Goal: Task Accomplishment & Management: Manage account settings

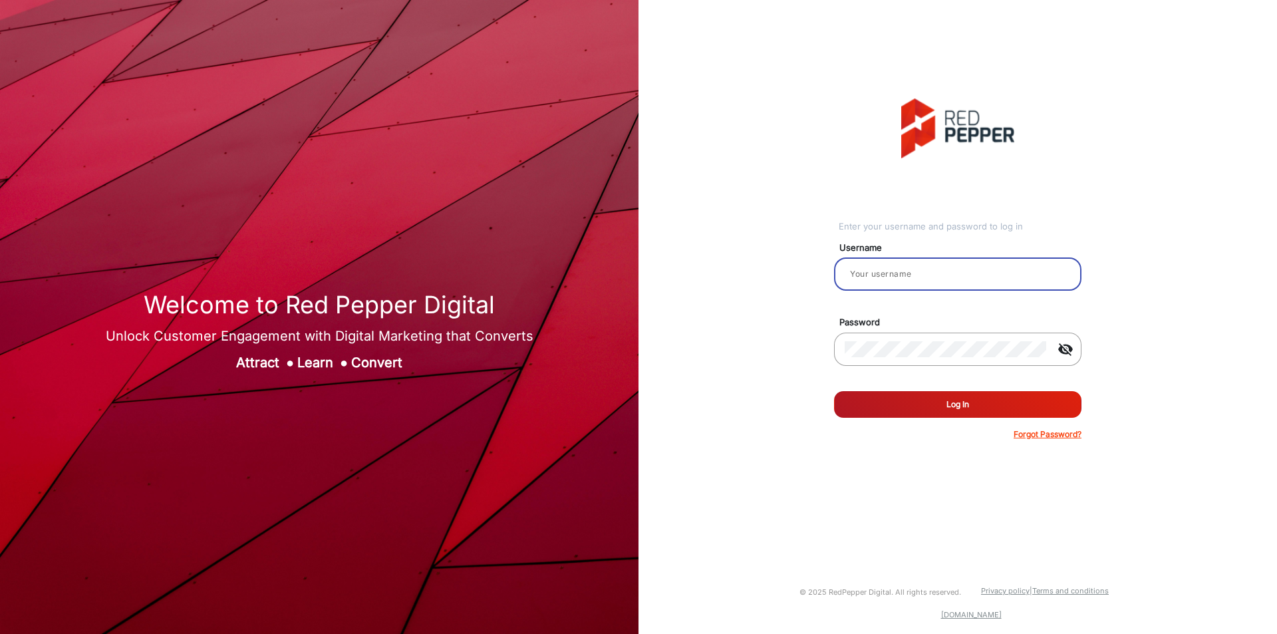
click at [945, 272] on input "email" at bounding box center [958, 274] width 226 height 16
paste input "CSTeam_Briefing Form"
type input "CSTeam_Briefing Form"
click at [783, 430] on div "Enter your username and password to log in Username CSTeam_Briefing Form Passwo…" at bounding box center [958, 269] width 659 height 539
click at [911, 400] on button "Log In" at bounding box center [957, 404] width 247 height 27
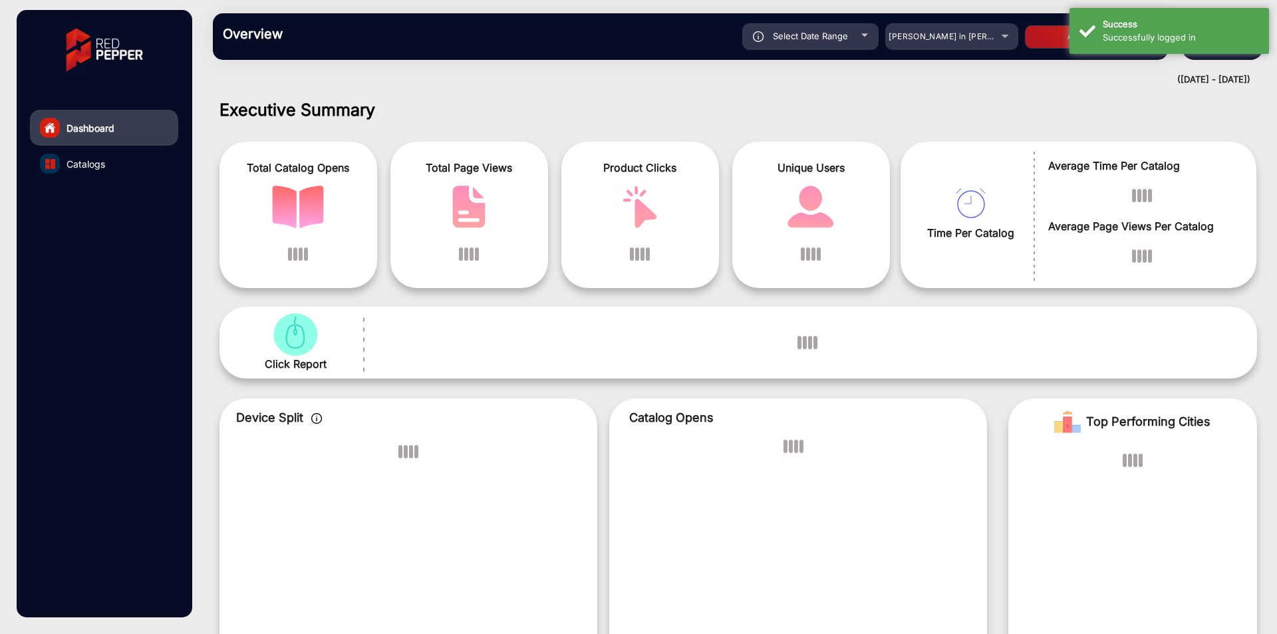
scroll to position [10, 0]
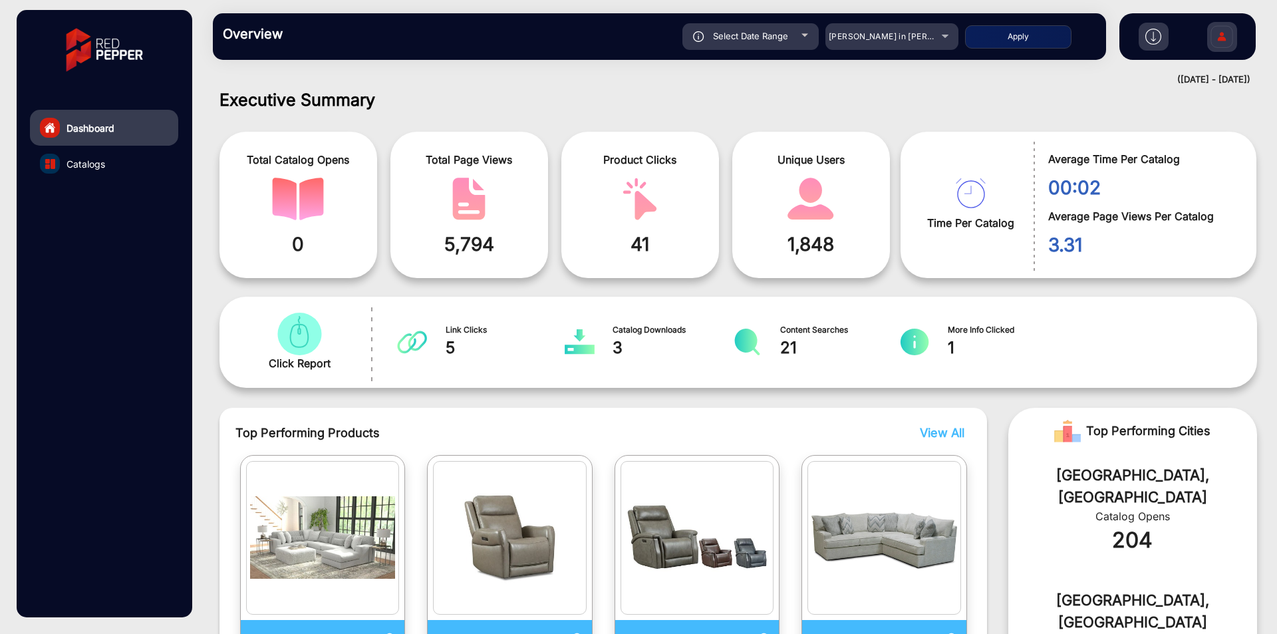
click at [806, 75] on div "([DATE] - [DATE])" at bounding box center [725, 79] width 1051 height 13
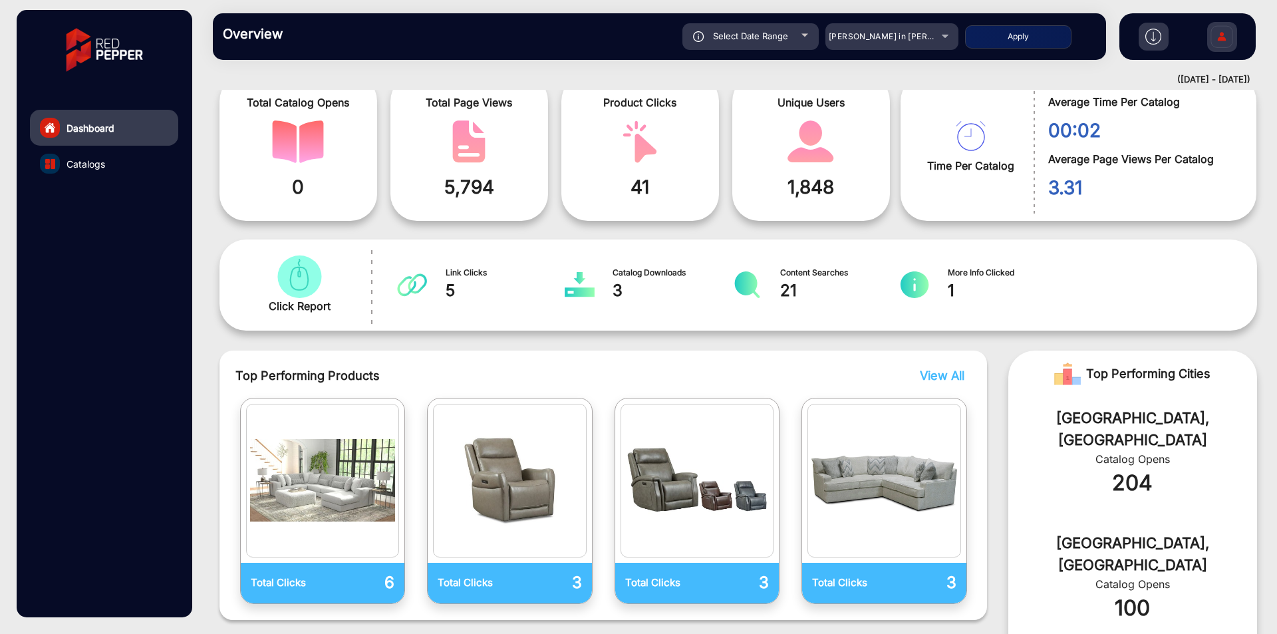
scroll to position [0, 0]
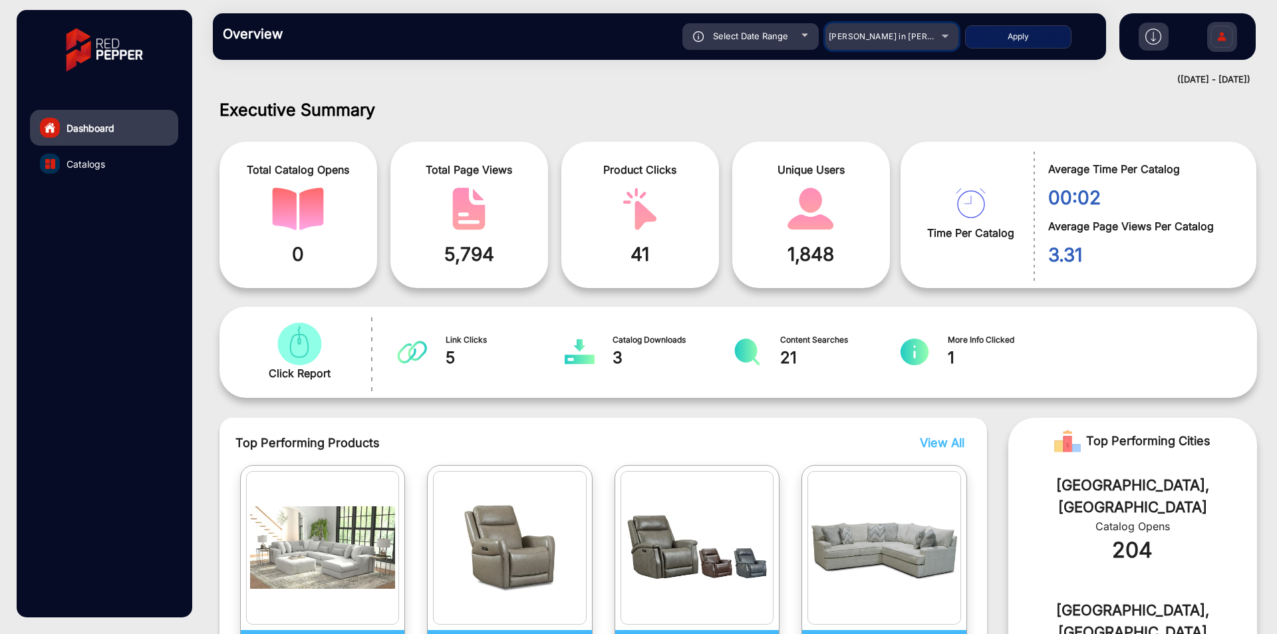
click at [884, 33] on span "[PERSON_NAME] in [PERSON_NAME]" at bounding box center [902, 36] width 147 height 10
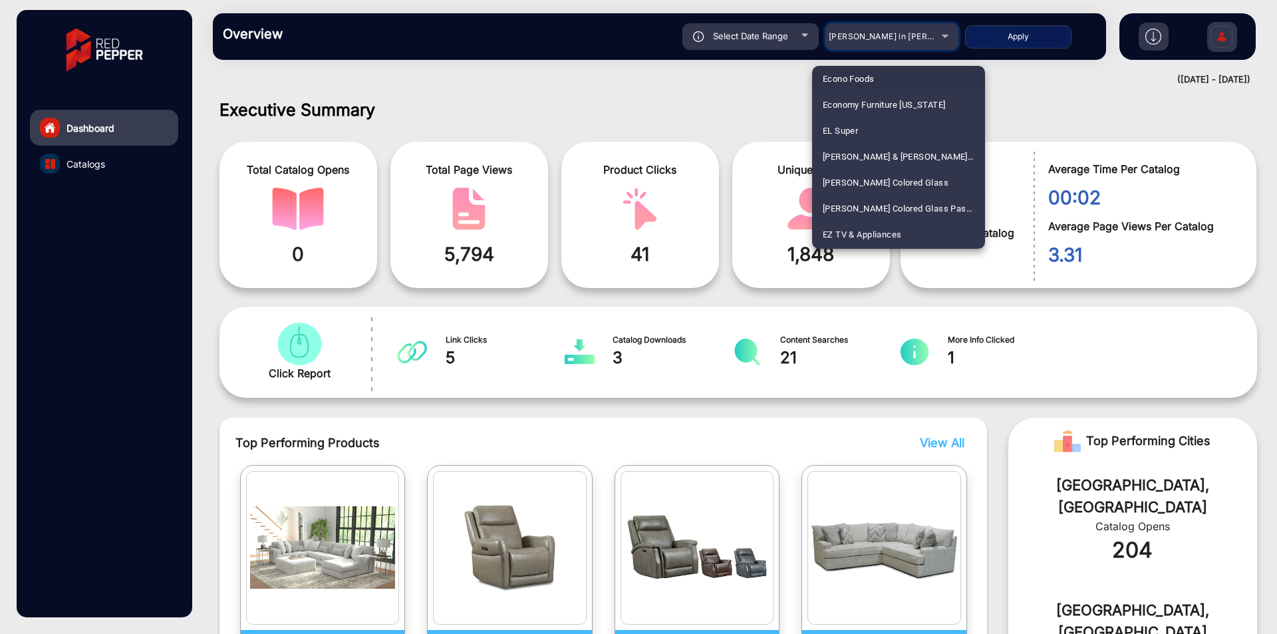
scroll to position [1225, 0]
click at [902, 37] on div at bounding box center [638, 317] width 1277 height 634
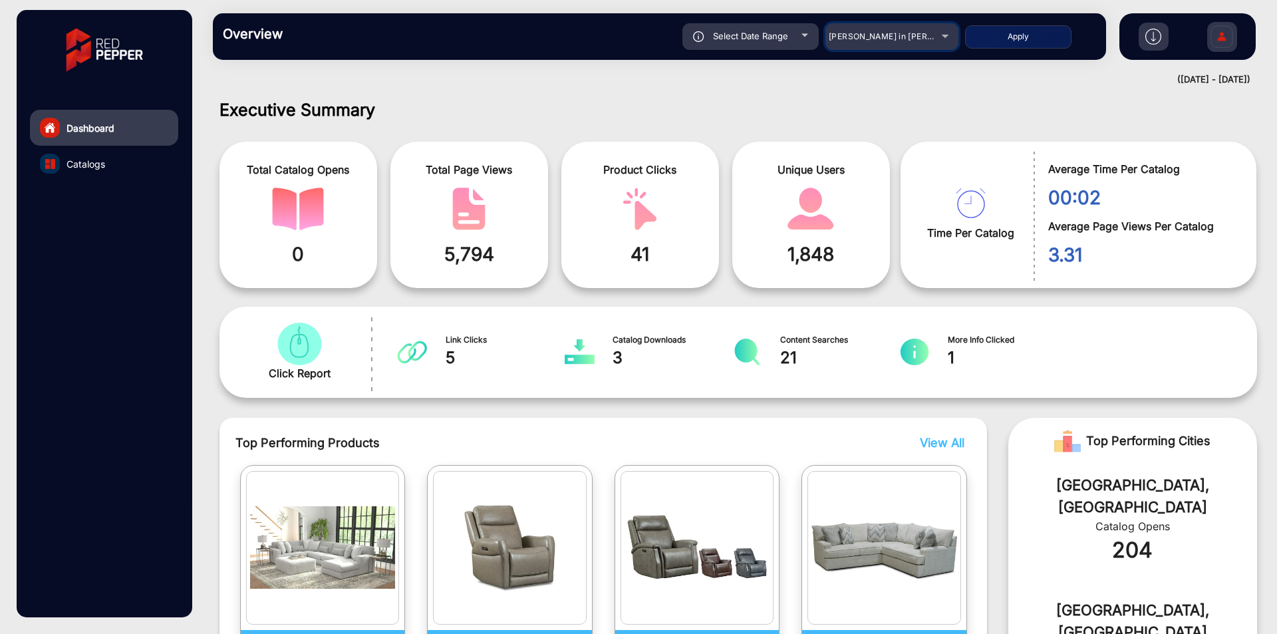
click at [911, 36] on span "[PERSON_NAME] in [PERSON_NAME]" at bounding box center [902, 36] width 147 height 10
click at [911, 36] on div at bounding box center [638, 317] width 1277 height 634
click at [899, 35] on span "[PERSON_NAME] in [PERSON_NAME]" at bounding box center [902, 36] width 147 height 10
click at [899, 35] on div at bounding box center [638, 317] width 1277 height 634
click at [929, 36] on span "[PERSON_NAME] in [PERSON_NAME]" at bounding box center [902, 36] width 147 height 10
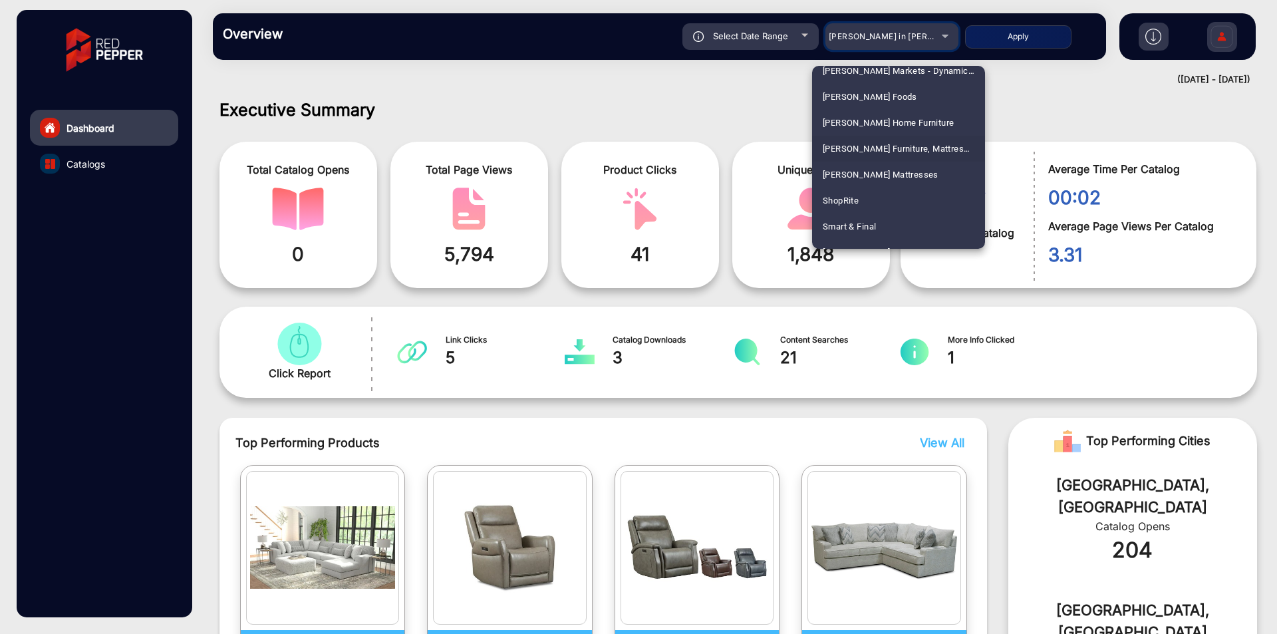
scroll to position [3060, 0]
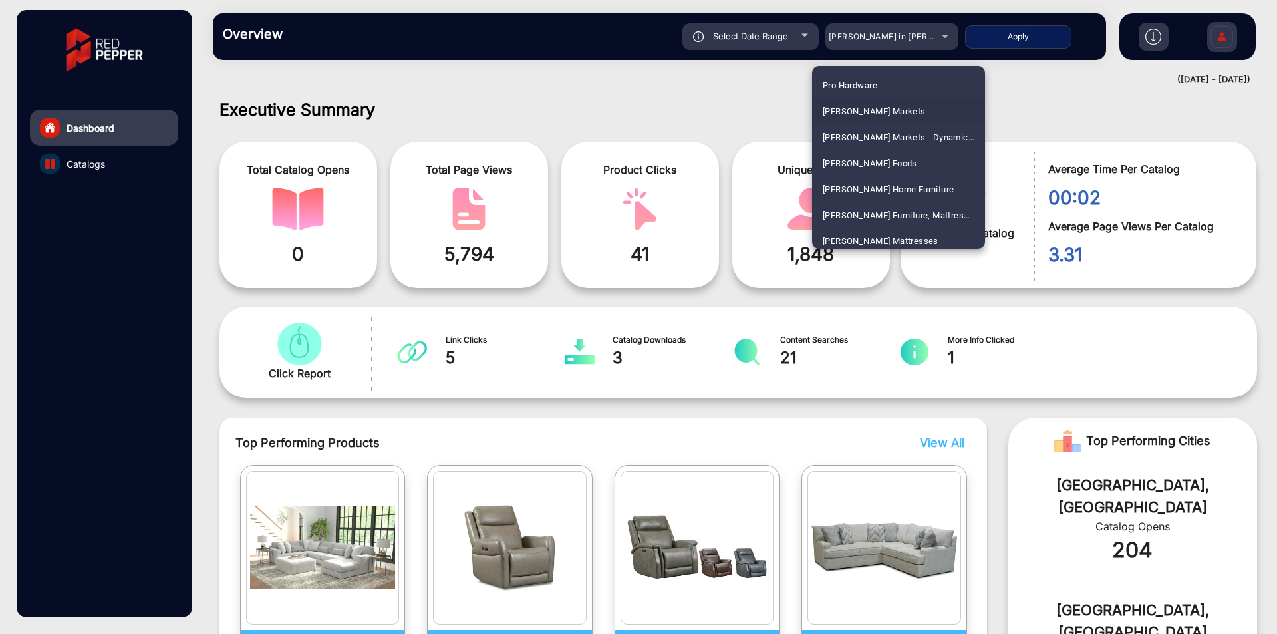
click at [888, 110] on span "[PERSON_NAME] Markets" at bounding box center [874, 111] width 103 height 26
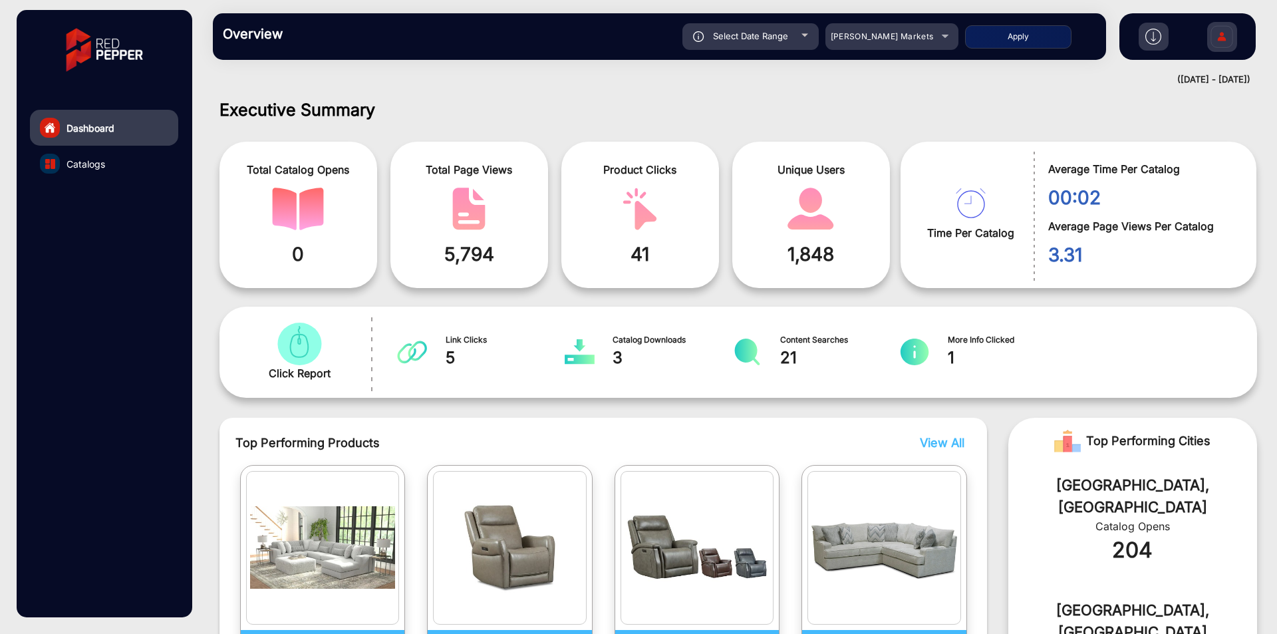
click at [1007, 27] on button "Apply" at bounding box center [1018, 36] width 106 height 23
type input "[DATE]"
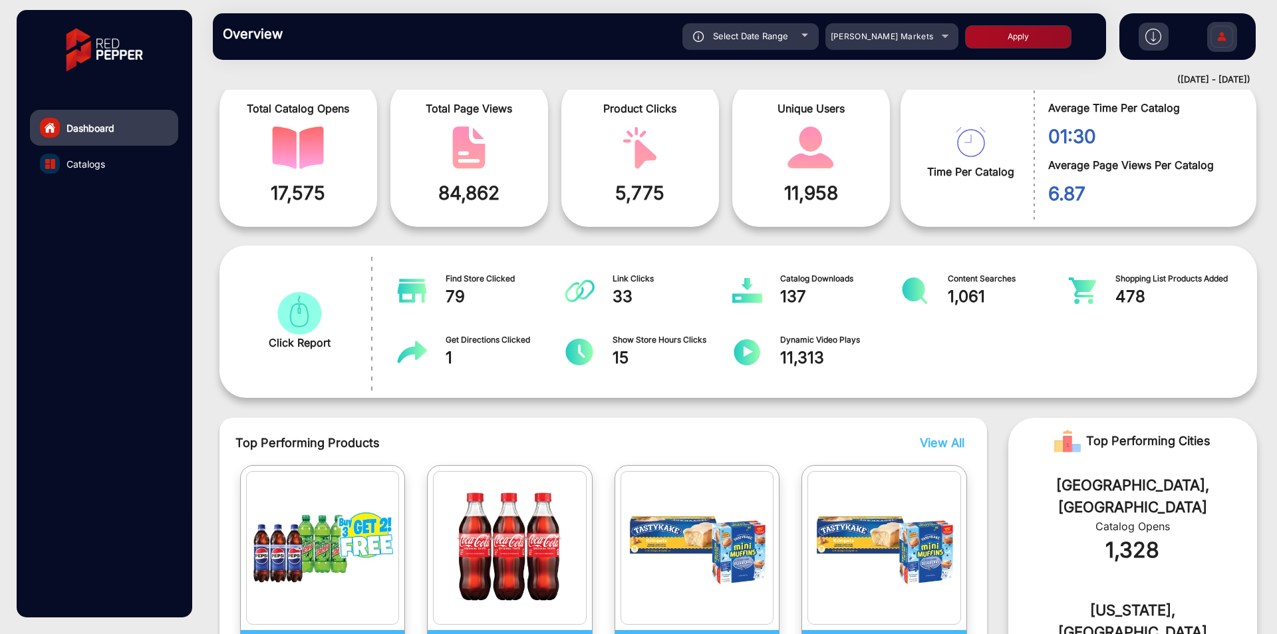
scroll to position [0, 0]
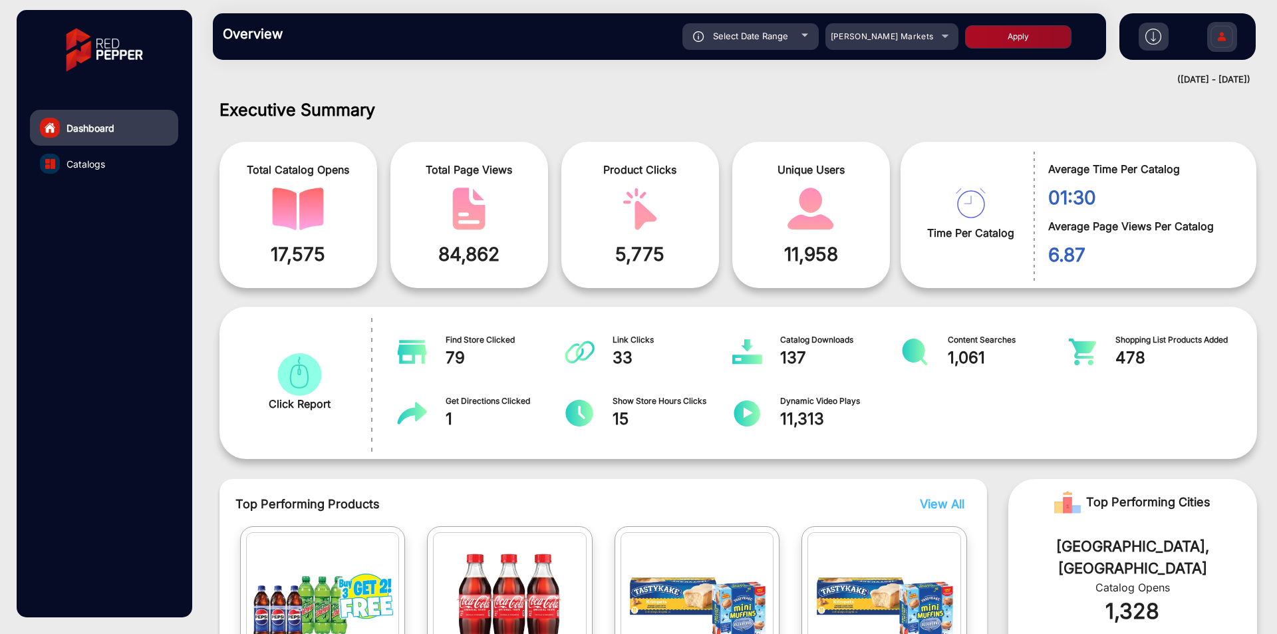
click at [1112, 92] on div "Executive Summary Total Catalog Opens 17,575 Total Page Views 84,862 Product Cl…" at bounding box center [739, 362] width 1078 height 545
click at [219, 62] on div "Overview Reports Understand what makes your customers tick and learn how they a…" at bounding box center [739, 36] width 1078 height 73
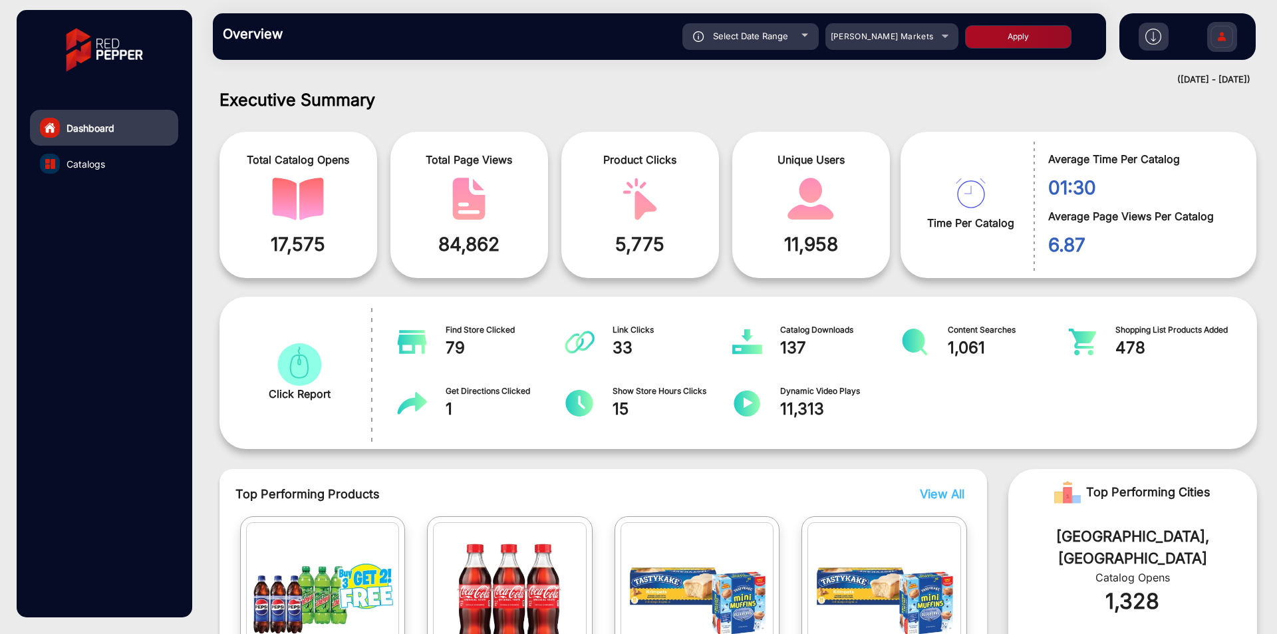
click at [1233, 42] on img at bounding box center [1222, 38] width 28 height 47
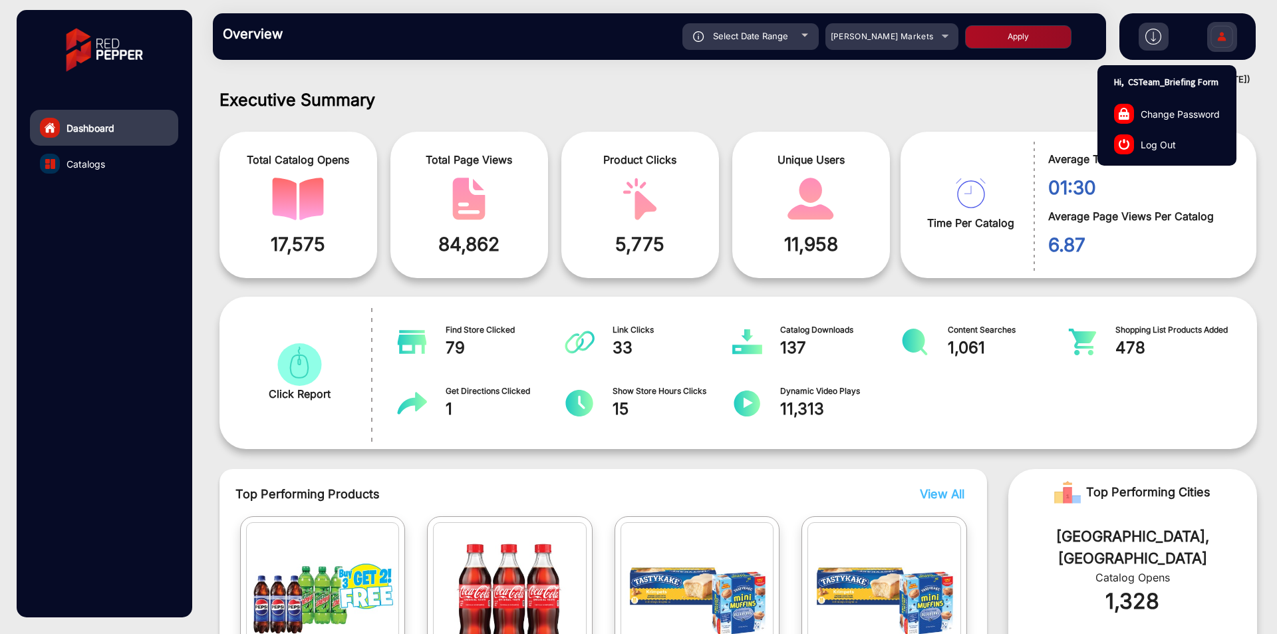
click at [1187, 134] on link "Log Out" at bounding box center [1167, 144] width 138 height 31
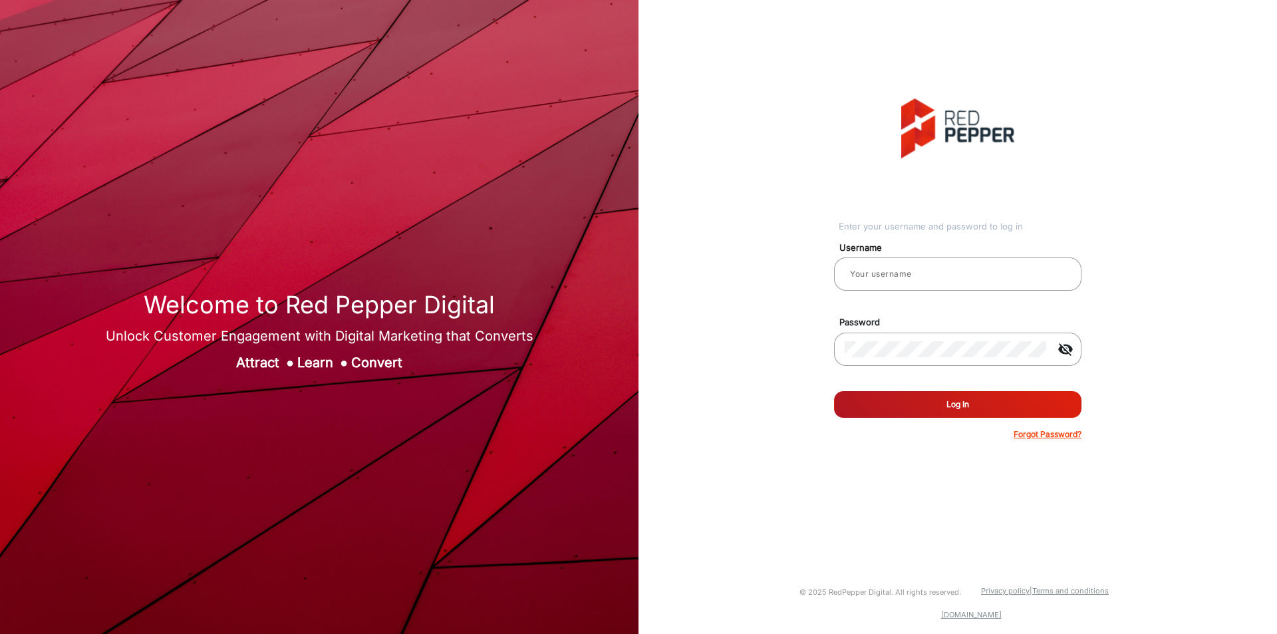
type input "CSTeam_Briefing Form"
click at [987, 401] on button "Log In" at bounding box center [957, 404] width 247 height 27
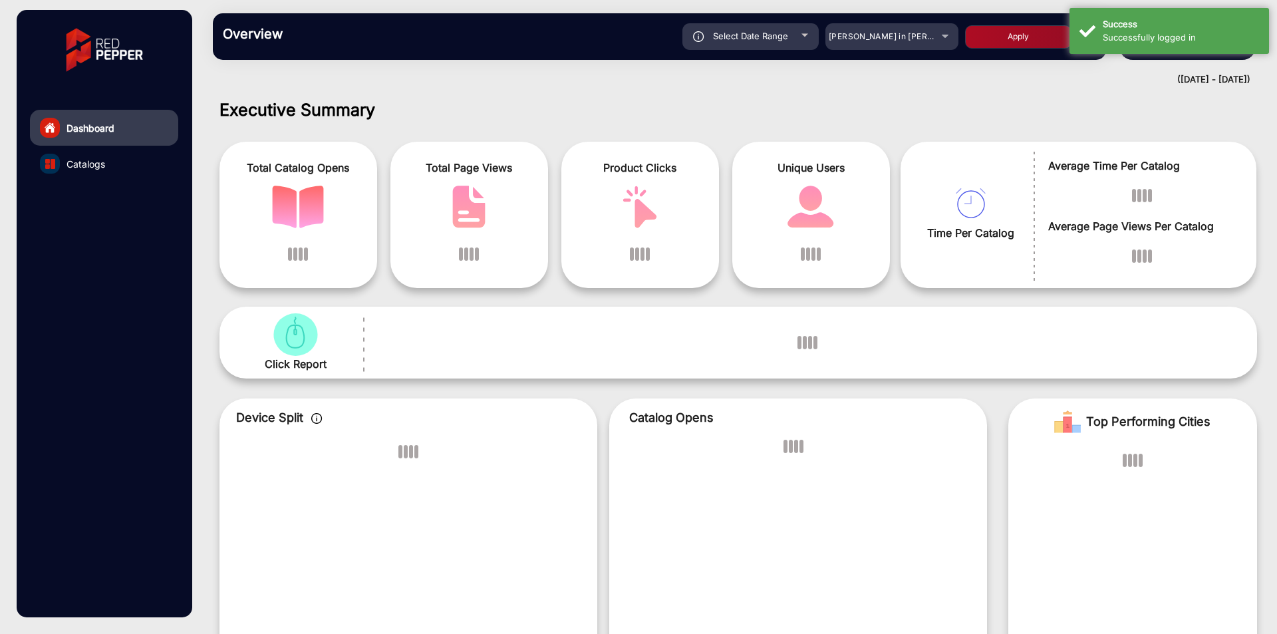
scroll to position [10, 0]
